Goal: Check status

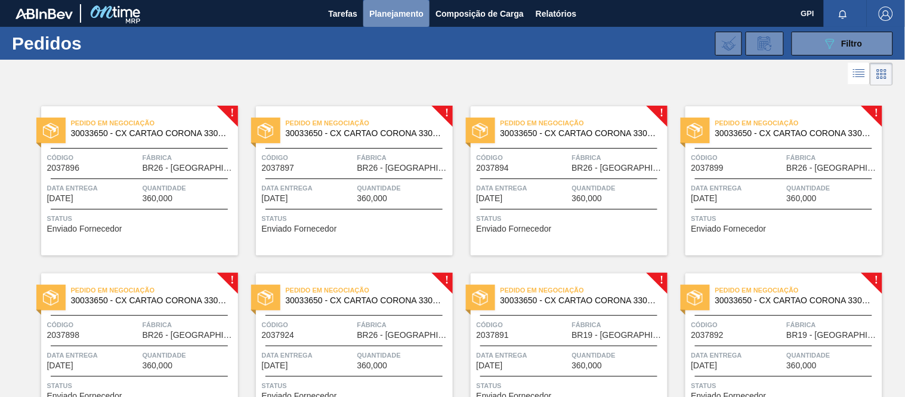
click at [383, 11] on span "Planejamento" at bounding box center [396, 14] width 54 height 14
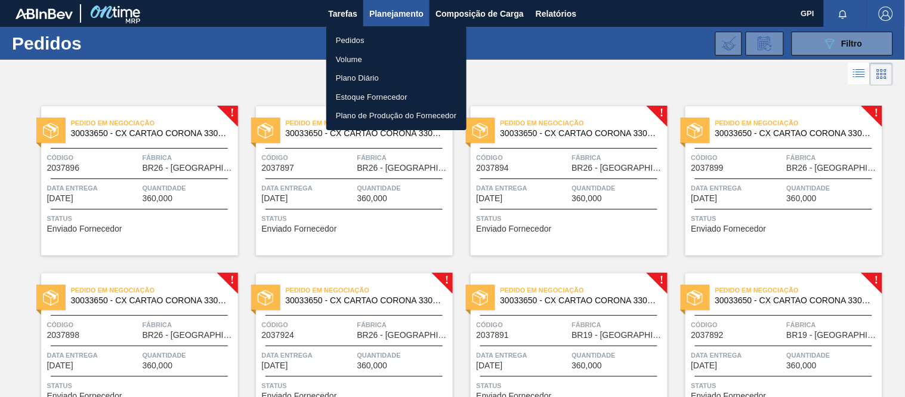
click at [355, 43] on li "Pedidos" at bounding box center [396, 40] width 140 height 19
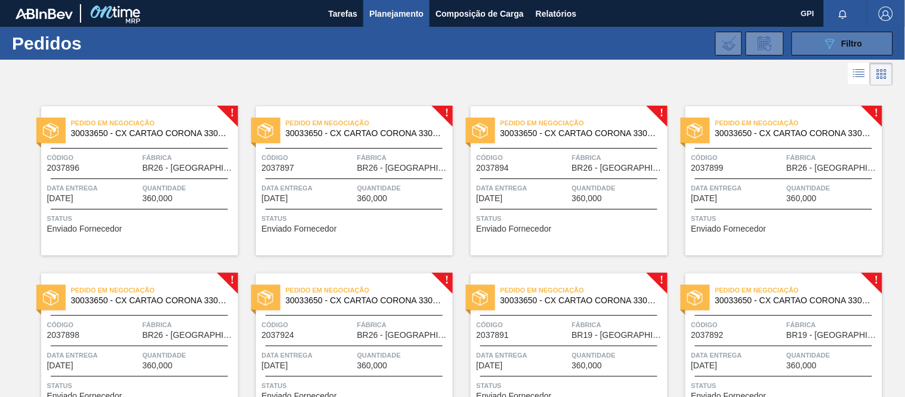
click at [813, 33] on button "089F7B8B-B2A5-4AFE-B5C0-19BA573D28AC Filtro" at bounding box center [841, 44] width 101 height 24
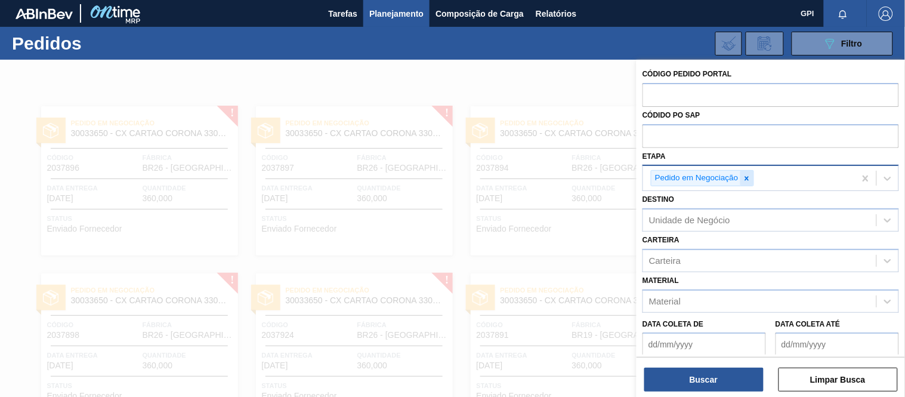
click at [749, 175] on icon at bounding box center [747, 178] width 8 height 8
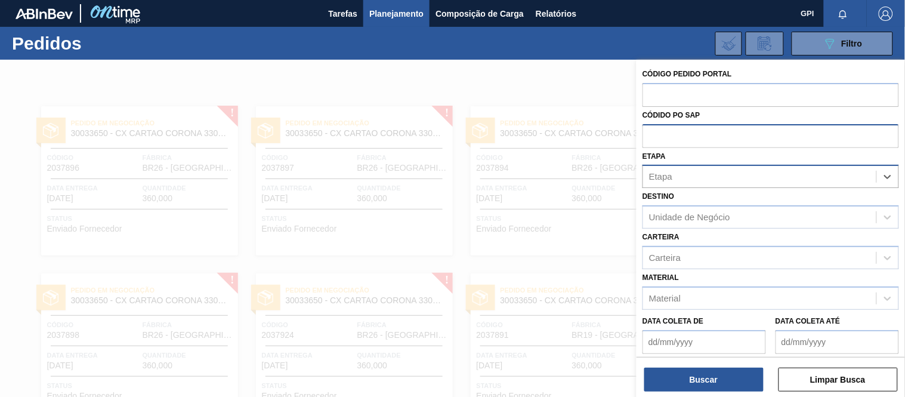
click at [720, 139] on input "text" at bounding box center [770, 135] width 256 height 23
paste input "5800372477"
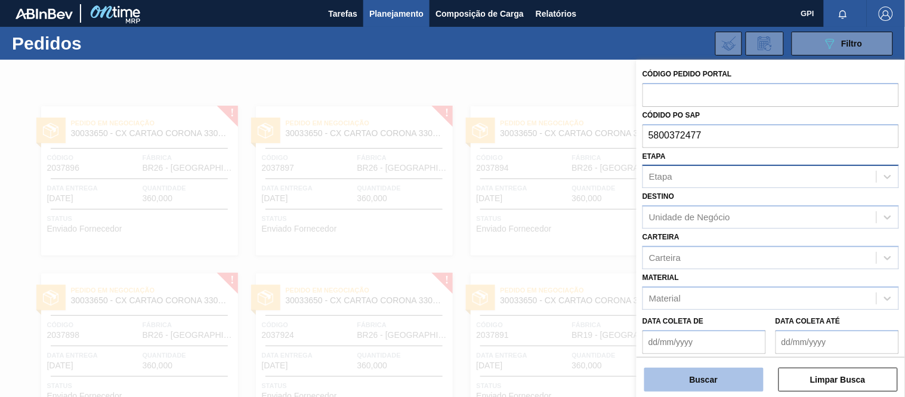
type input "5800372477"
click at [686, 373] on button "Buscar" at bounding box center [703, 379] width 119 height 24
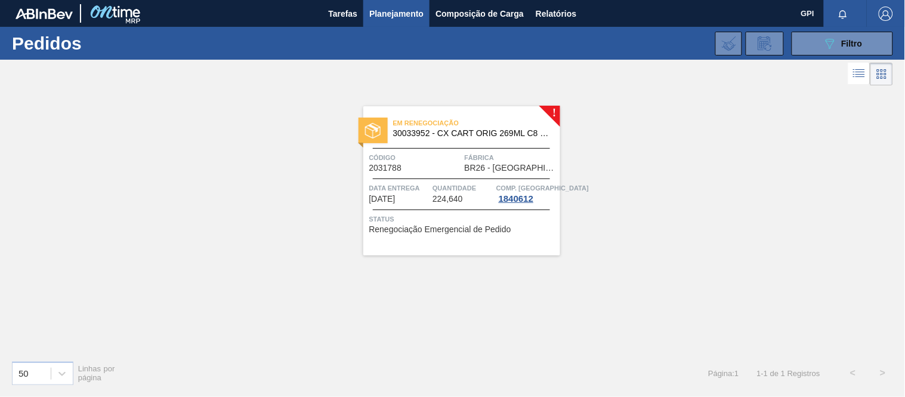
click at [463, 218] on span "Status" at bounding box center [463, 219] width 188 height 12
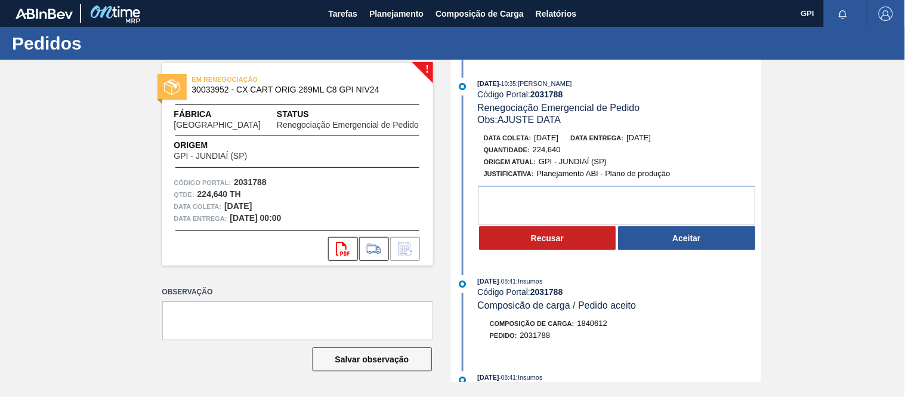
click at [258, 177] on div "Código Portal: 2031788" at bounding box center [297, 183] width 247 height 12
copy strong "2031788"
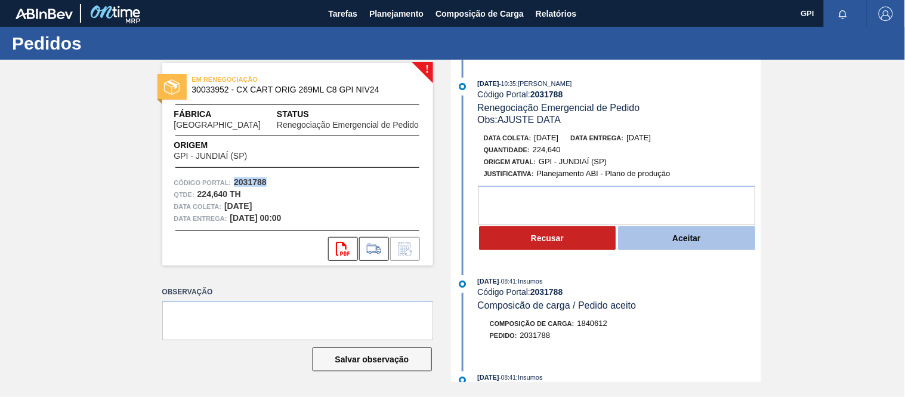
click at [670, 242] on button "Aceitar" at bounding box center [686, 238] width 137 height 24
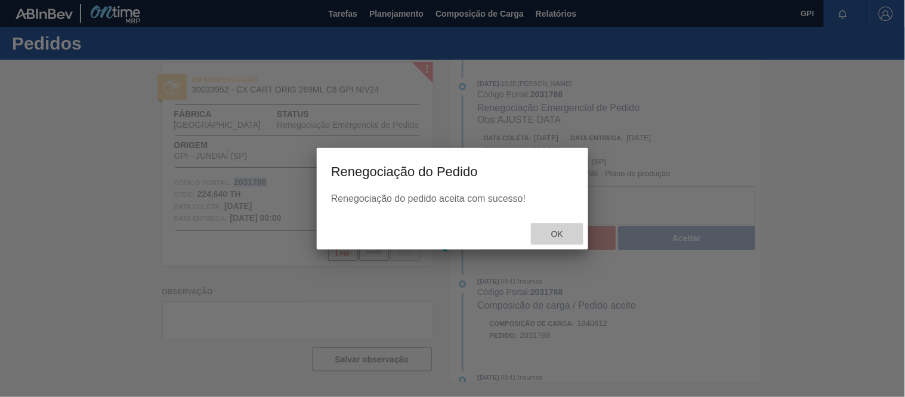
click at [562, 239] on div "Ok" at bounding box center [557, 234] width 52 height 22
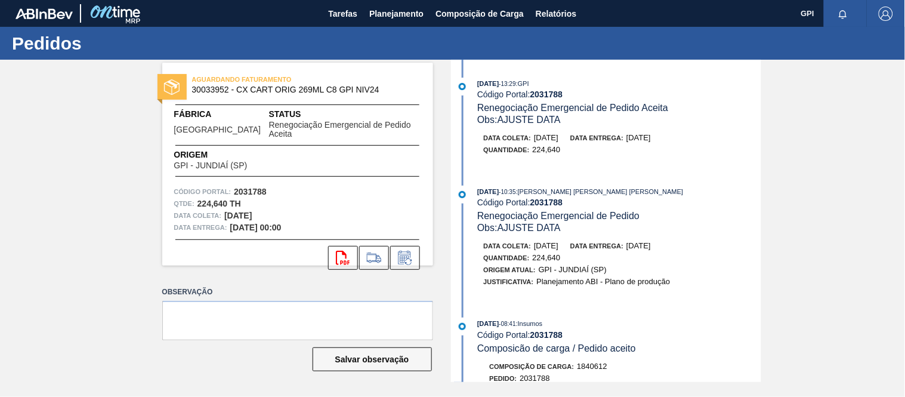
drag, startPoint x: 569, startPoint y: 135, endPoint x: 535, endPoint y: 141, distance: 34.5
click at [535, 141] on span "[DATE]" at bounding box center [546, 137] width 24 height 9
drag, startPoint x: 571, startPoint y: 139, endPoint x: 535, endPoint y: 143, distance: 36.6
click at [535, 143] on div "Data [PERSON_NAME]: [DATE]" at bounding box center [521, 138] width 75 height 12
copy span "[DATE]"
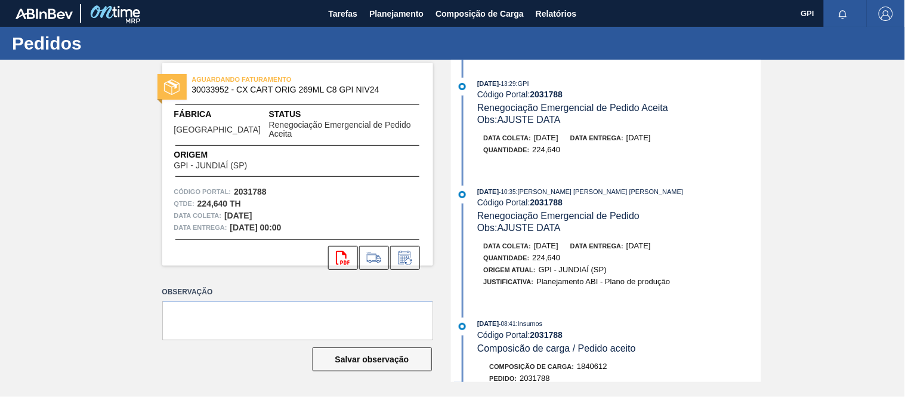
click at [552, 138] on span "[DATE]" at bounding box center [546, 137] width 24 height 9
click at [263, 187] on strong "2031788" at bounding box center [250, 192] width 33 height 10
copy strong "2031788"
